Goal: Transaction & Acquisition: Purchase product/service

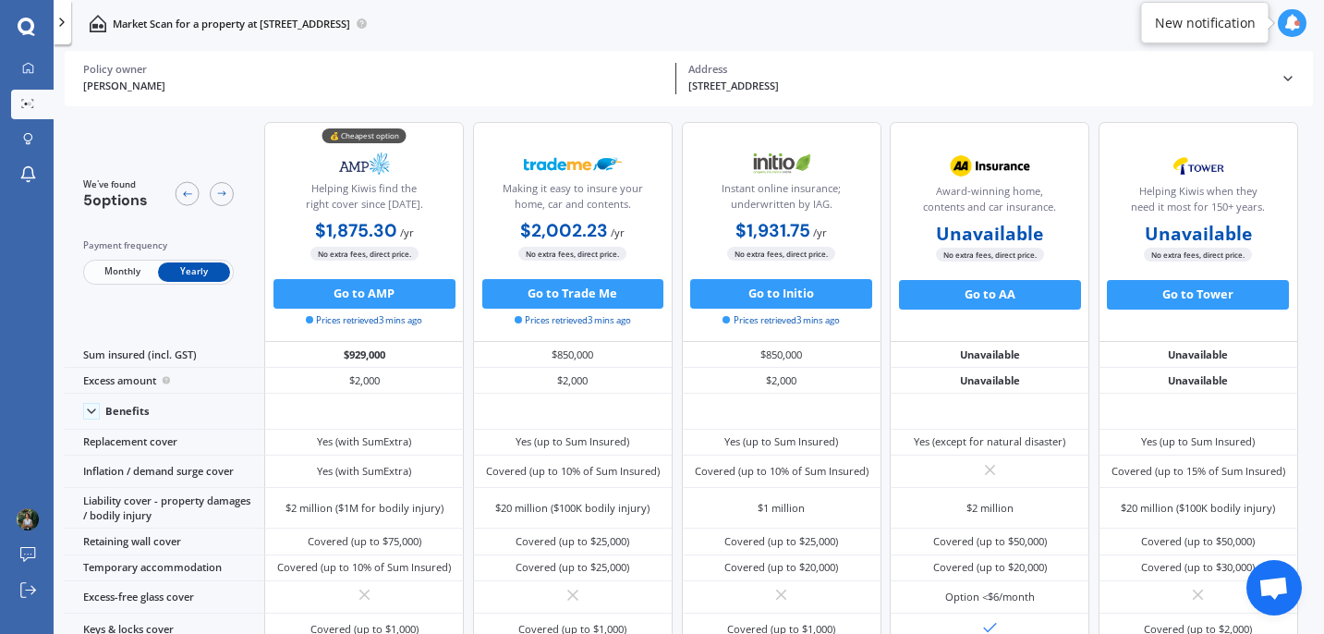
click at [346, 295] on button "Go to AMP" at bounding box center [364, 294] width 182 height 30
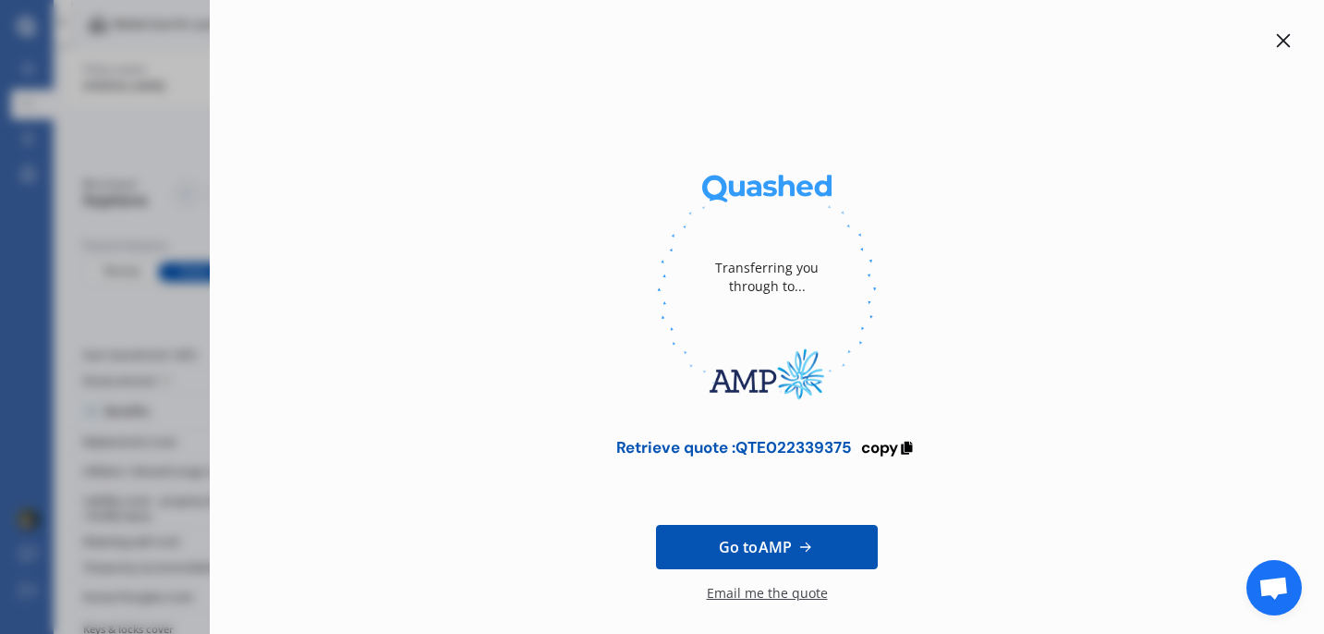
click at [736, 546] on span "Go to AMP" at bounding box center [755, 547] width 73 height 22
click at [1276, 42] on icon at bounding box center [1283, 40] width 15 height 15
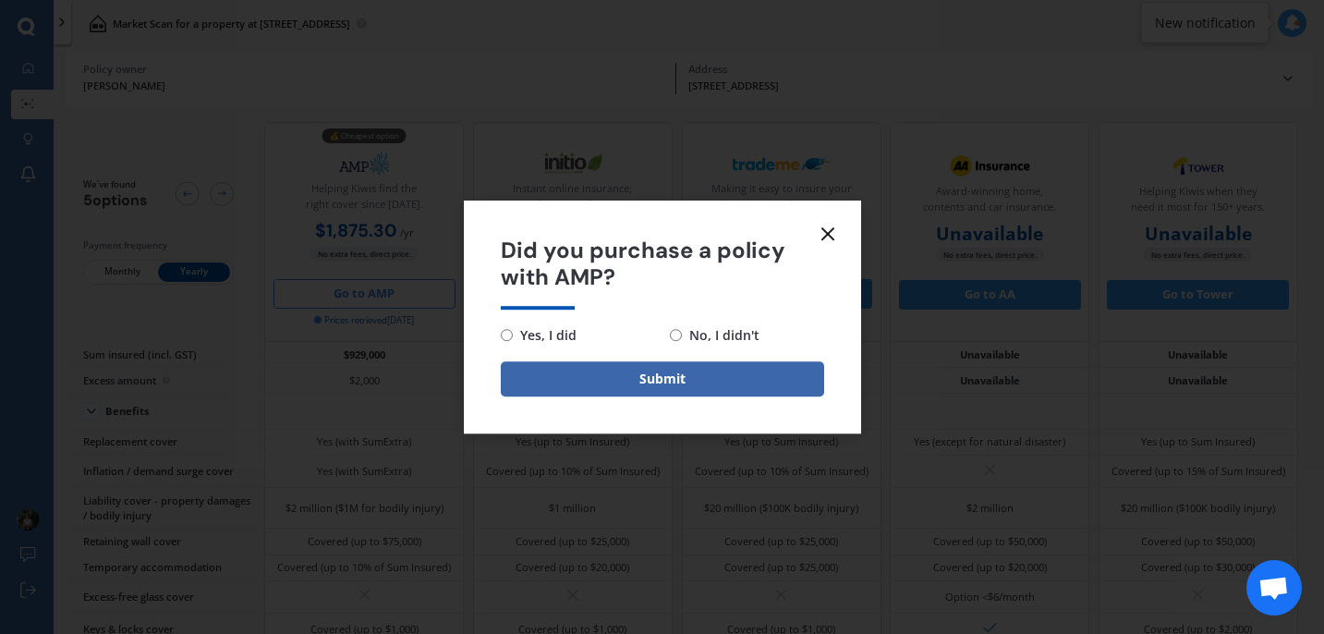
click at [825, 237] on icon at bounding box center [828, 234] width 22 height 22
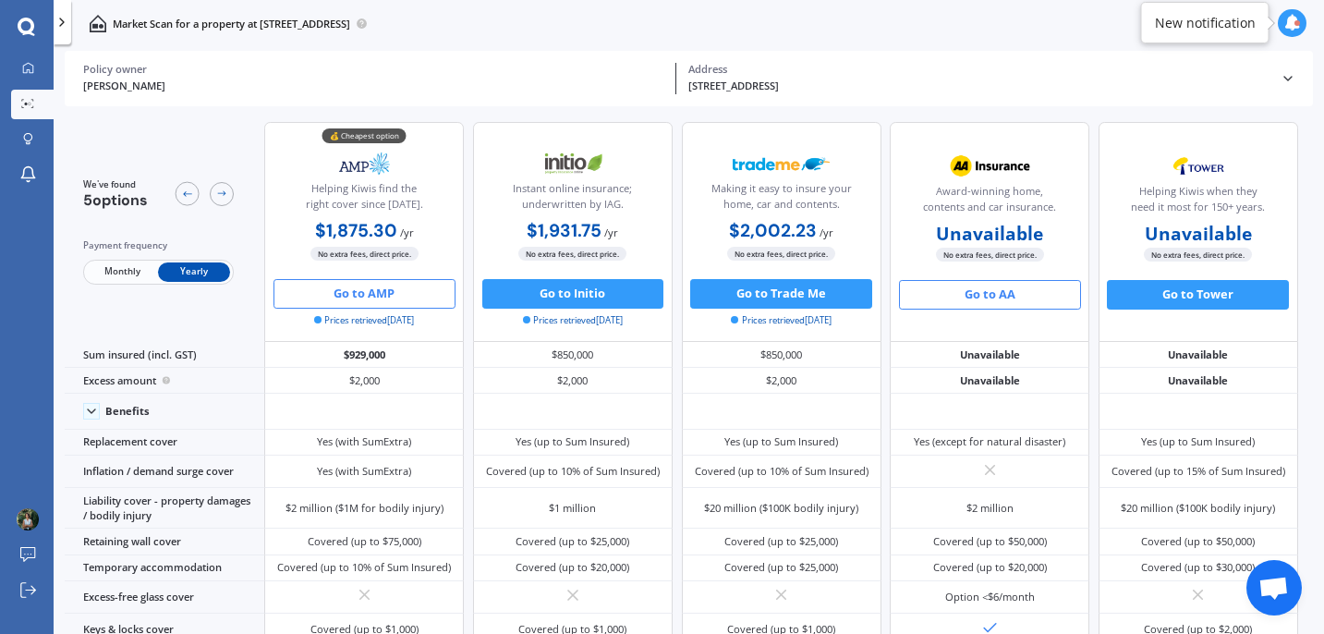
click at [1004, 288] on button "Go to AA" at bounding box center [990, 295] width 182 height 30
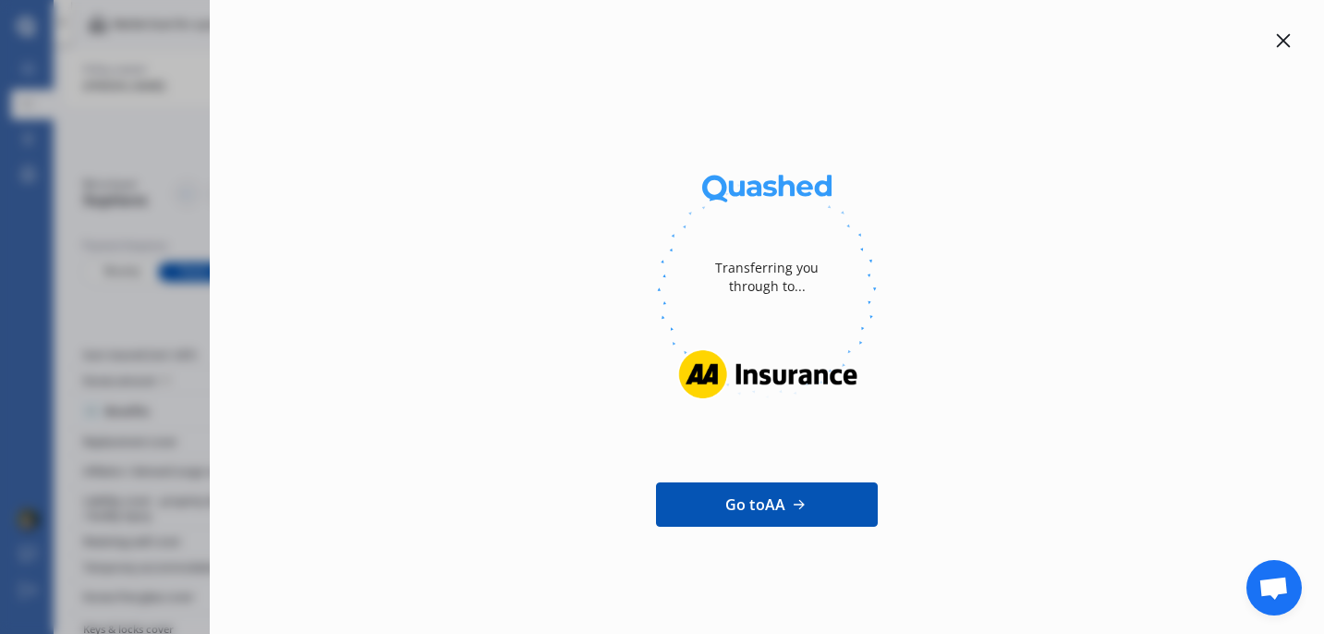
click at [1285, 42] on icon at bounding box center [1284, 41] width 14 height 14
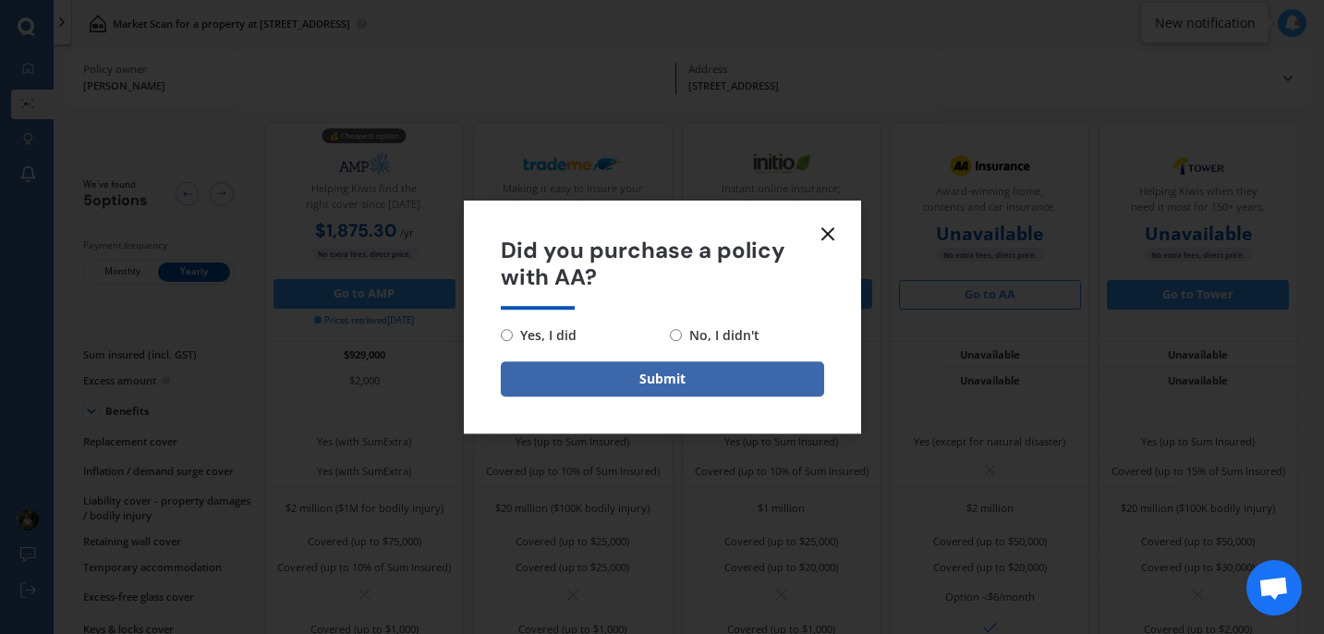
click at [826, 231] on icon at bounding box center [828, 234] width 22 height 22
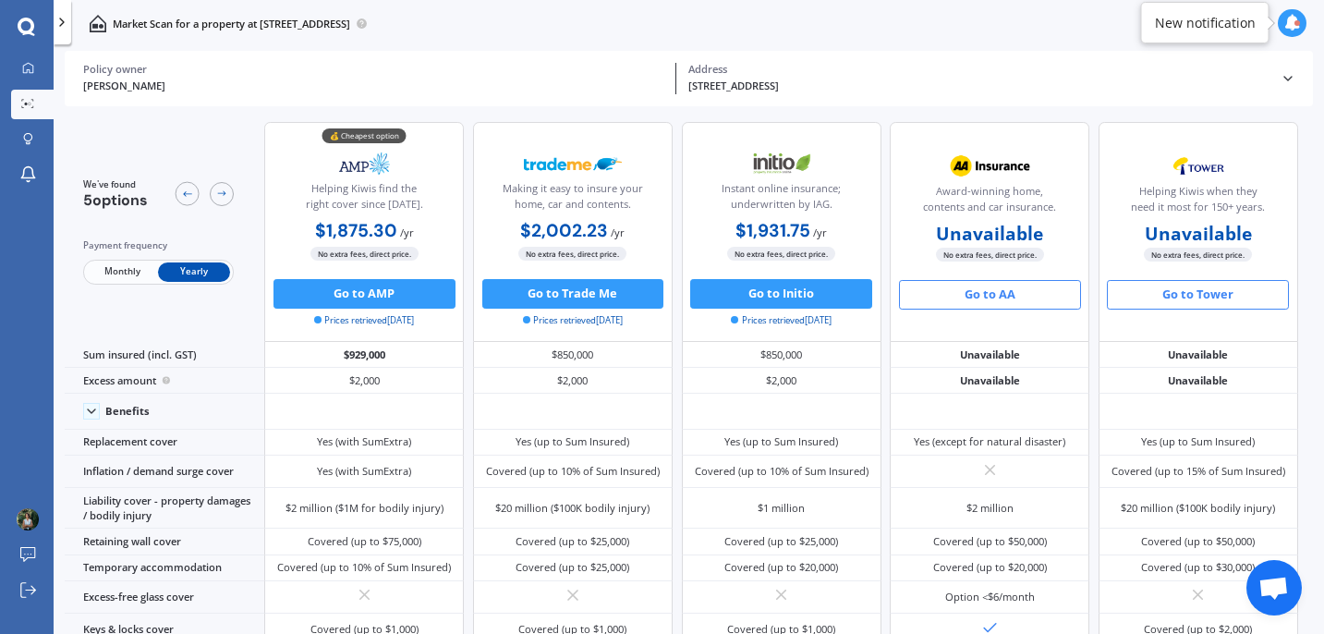
click at [1181, 300] on button "Go to Tower" at bounding box center [1198, 295] width 182 height 30
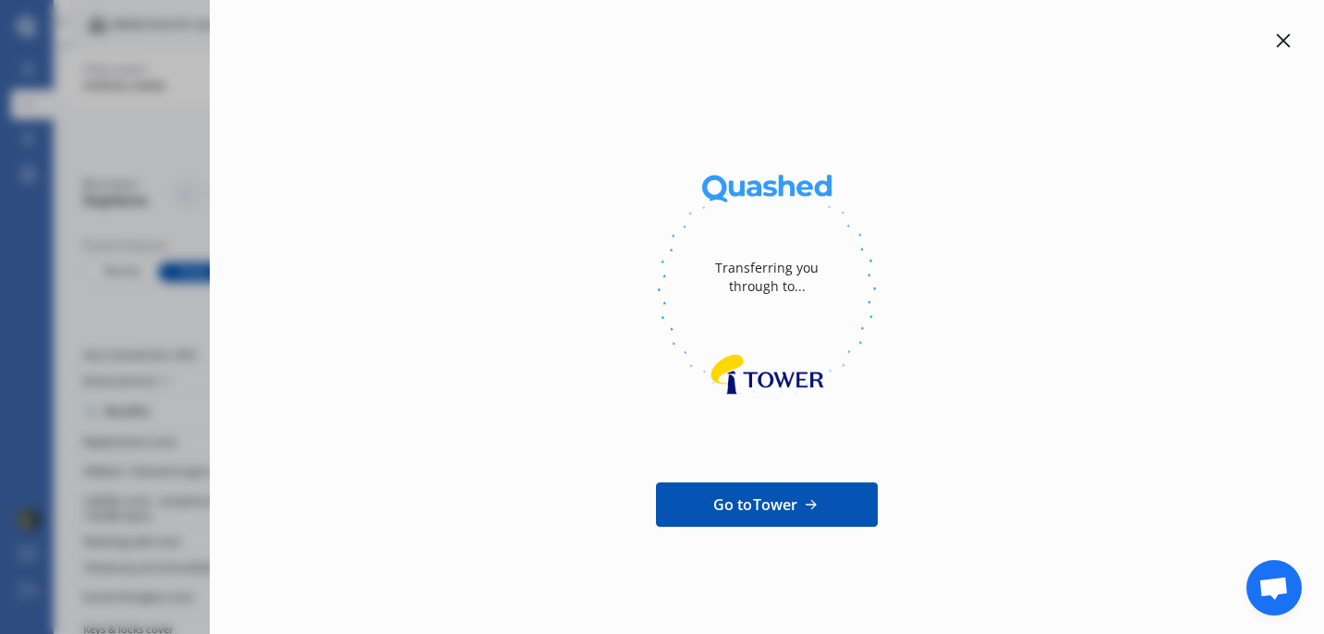
click at [750, 518] on link "Go to Tower" at bounding box center [767, 504] width 222 height 44
